Goal: Check status

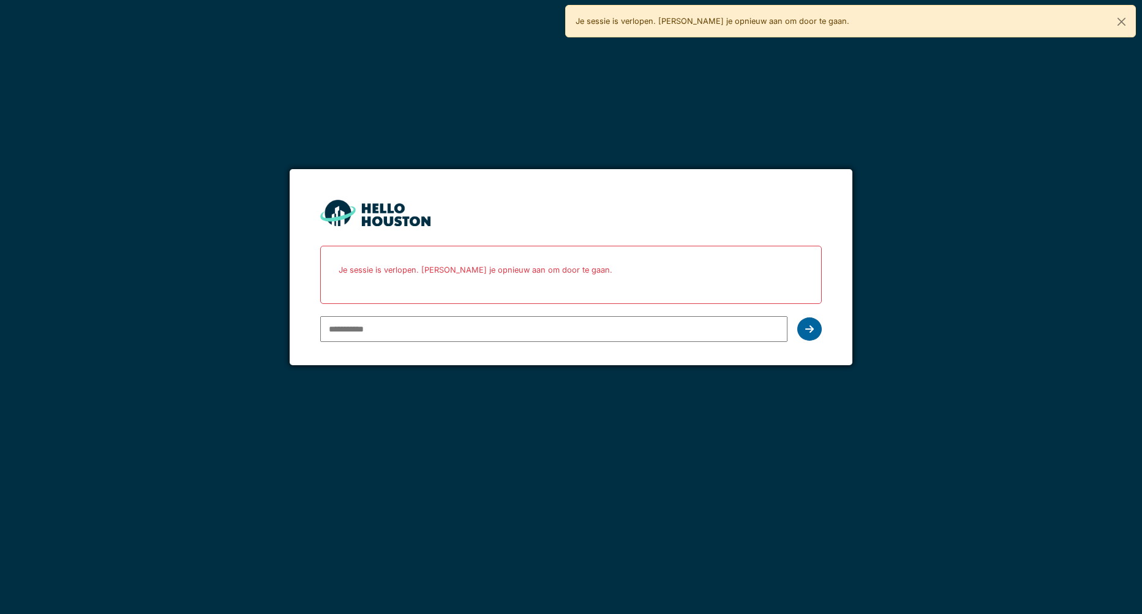
type input "**********"
click at [814, 326] on icon at bounding box center [809, 329] width 9 height 10
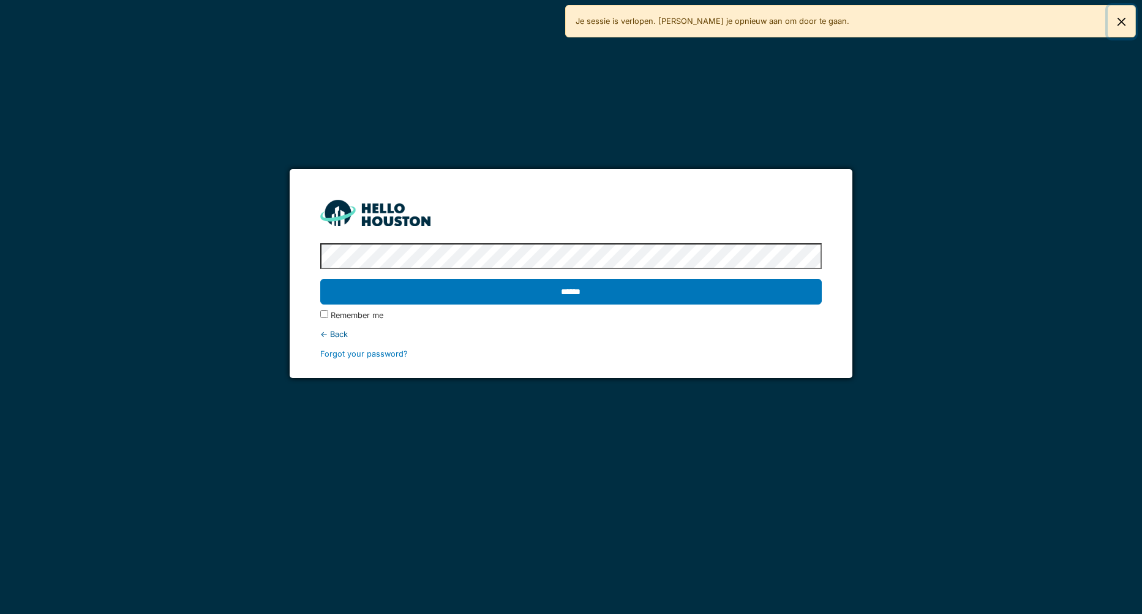
click at [1118, 21] on button "Close" at bounding box center [1122, 22] width 28 height 32
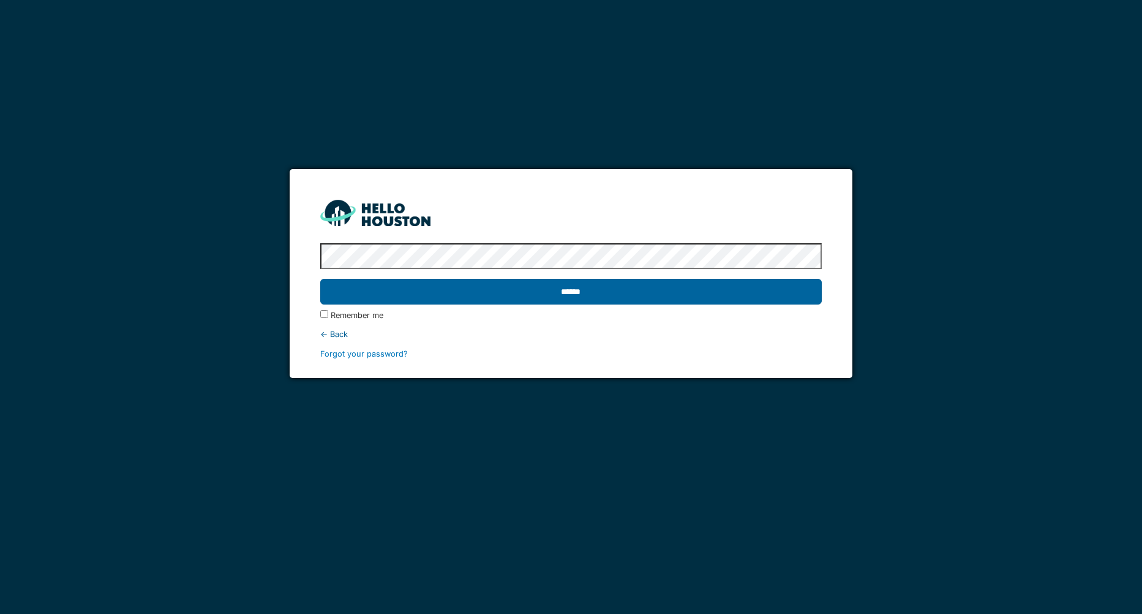
click at [565, 295] on input "******" at bounding box center [571, 292] width 502 height 26
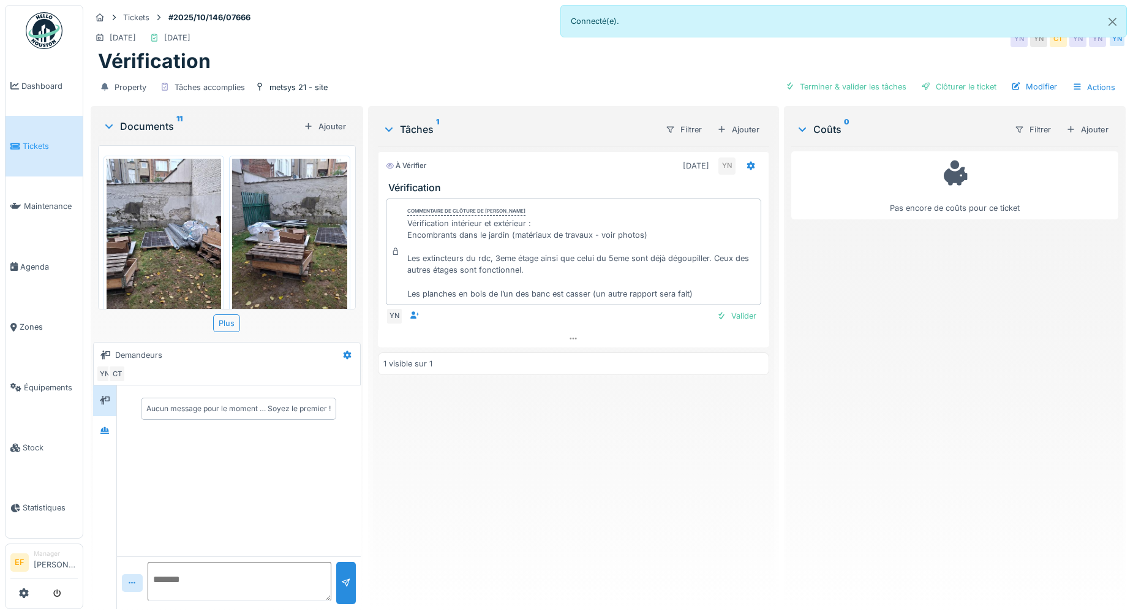
click at [200, 236] on img at bounding box center [164, 235] width 115 height 153
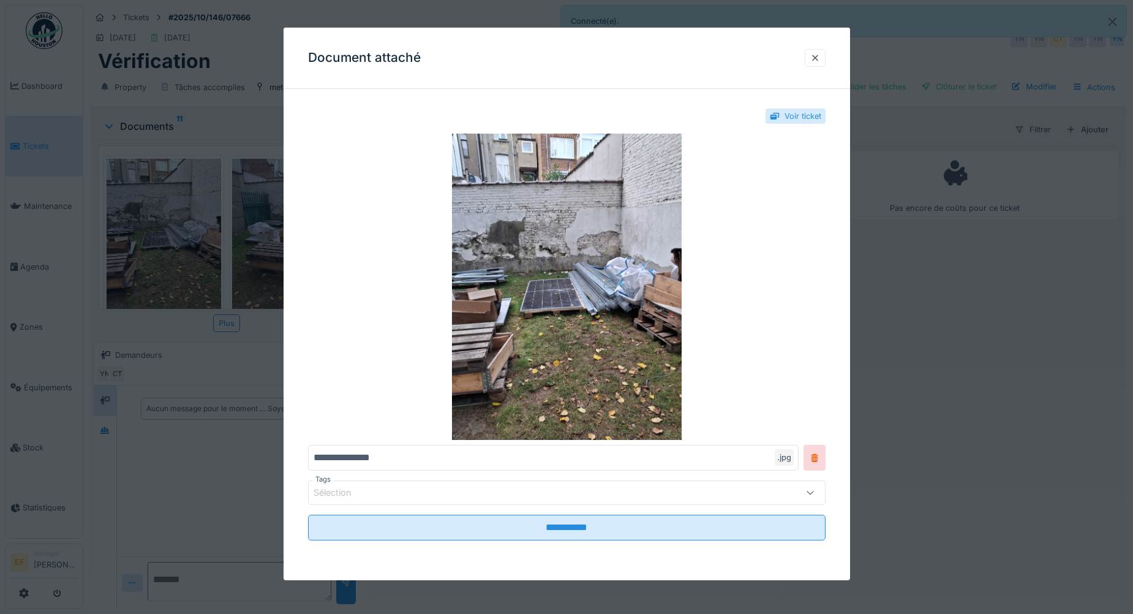
click at [791, 115] on div "Voir ticket" at bounding box center [803, 116] width 37 height 12
click at [820, 61] on div at bounding box center [815, 58] width 10 height 12
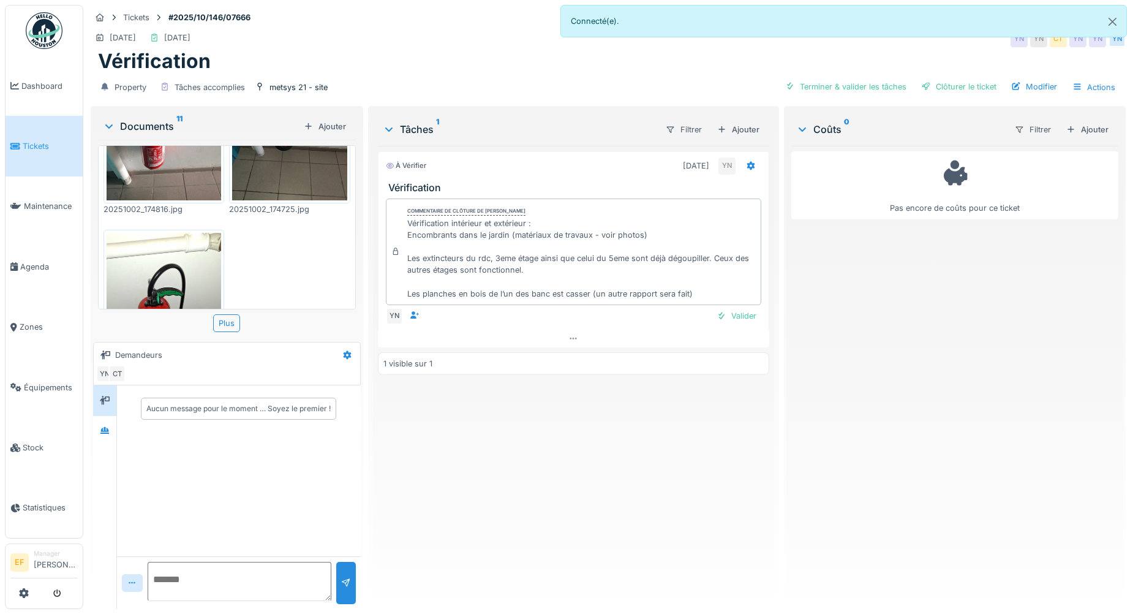
scroll to position [858, 0]
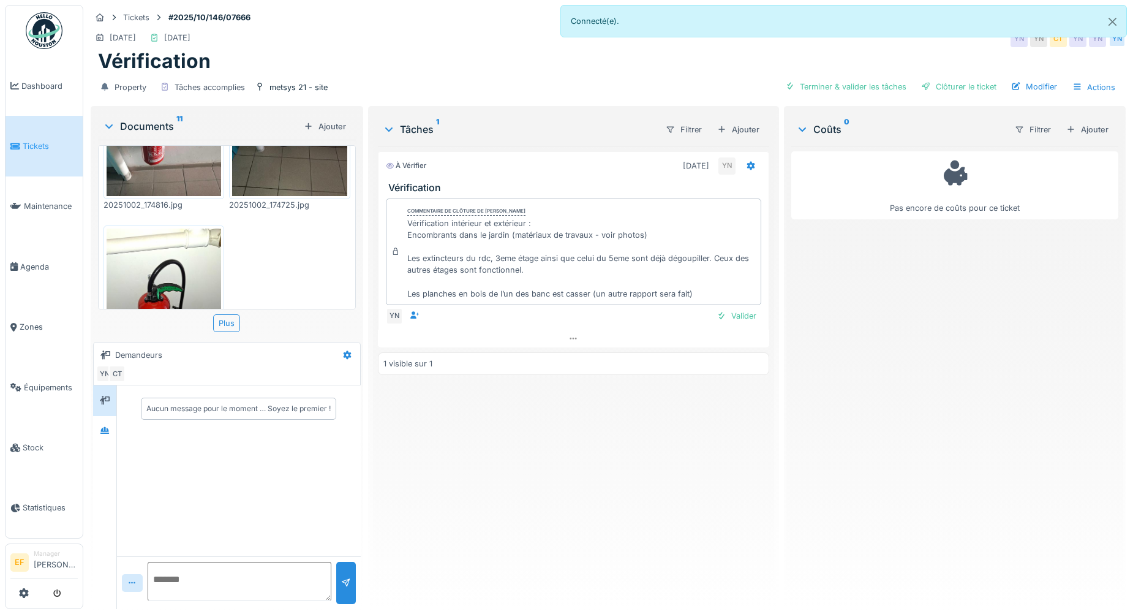
drag, startPoint x: 503, startPoint y: 488, endPoint x: 545, endPoint y: 421, distance: 78.4
click at [503, 488] on div "À vérifier [DATE] YN Vérification Commentaire de clôture de [PERSON_NAME] Vérif…" at bounding box center [573, 372] width 391 height 453
click at [1106, 24] on button "Close" at bounding box center [1113, 22] width 28 height 32
